Goal: Book appointment/travel/reservation

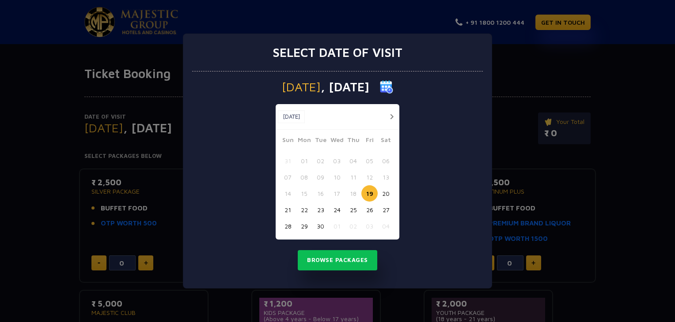
click at [392, 119] on button "button" at bounding box center [391, 116] width 11 height 11
click at [305, 211] on button "20" at bounding box center [304, 210] width 16 height 16
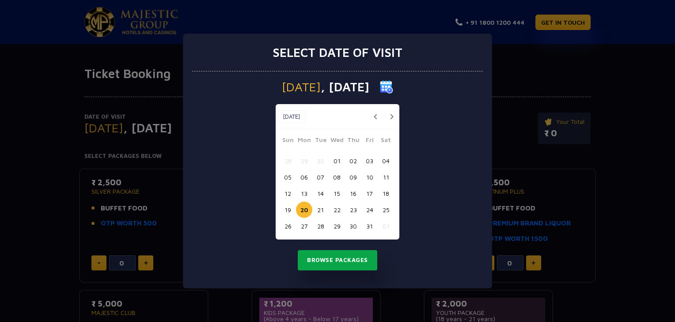
click at [339, 262] on button "Browse Packages" at bounding box center [337, 260] width 79 height 20
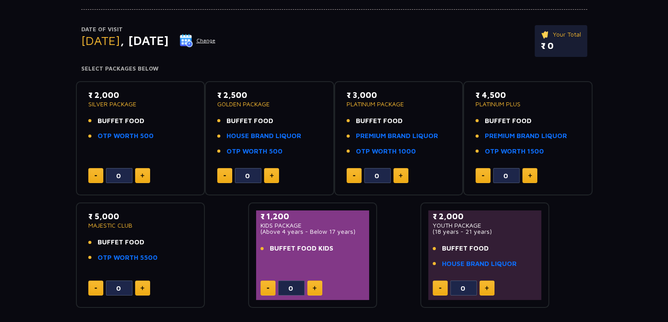
scroll to position [88, 0]
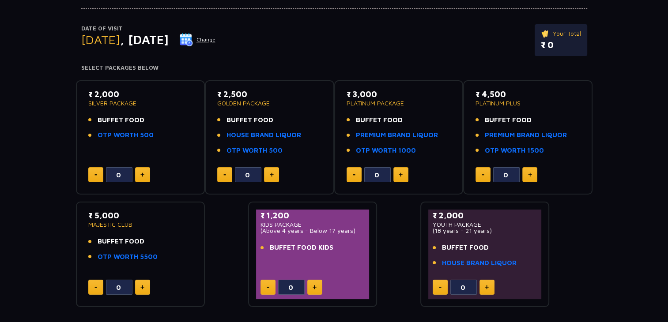
drag, startPoint x: 260, startPoint y: 230, endPoint x: 355, endPoint y: 233, distance: 94.9
click at [355, 233] on p "(Above 4 years - Below 17 years)" at bounding box center [312, 231] width 105 height 6
click at [355, 245] on li "BUFFET FOOD KIDS" at bounding box center [312, 248] width 105 height 10
click at [127, 135] on link "OTP WORTH 500" at bounding box center [126, 135] width 56 height 10
click at [140, 175] on img at bounding box center [142, 175] width 4 height 4
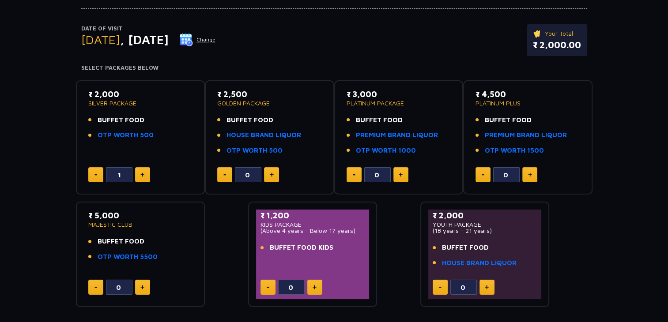
click at [140, 175] on img at bounding box center [142, 175] width 4 height 4
type input "2"
click at [315, 288] on img at bounding box center [315, 287] width 4 height 4
type input "2"
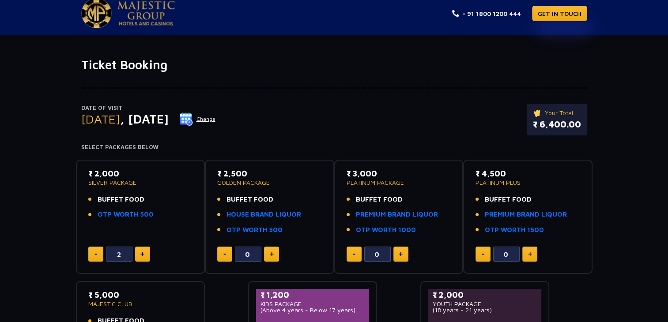
scroll to position [0, 0]
